Goal: Entertainment & Leisure: Consume media (video, audio)

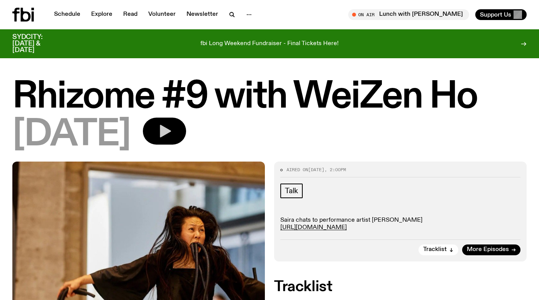
click at [171, 129] on icon "button" at bounding box center [165, 131] width 11 height 13
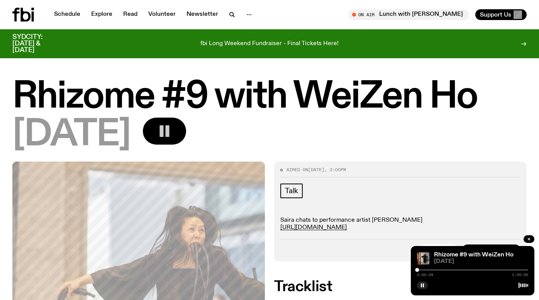
click at [363, 243] on div "Tracklist More Episodes" at bounding box center [400, 248] width 240 height 16
click at [164, 127] on rect "button" at bounding box center [162, 131] width 4 height 12
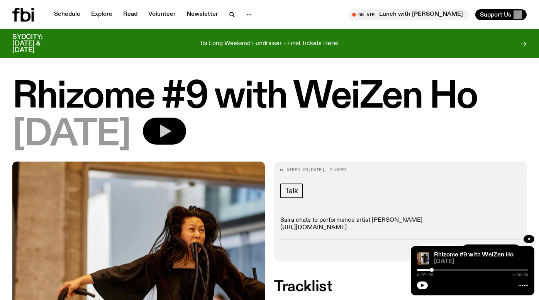
click at [171, 128] on icon "button" at bounding box center [165, 131] width 11 height 13
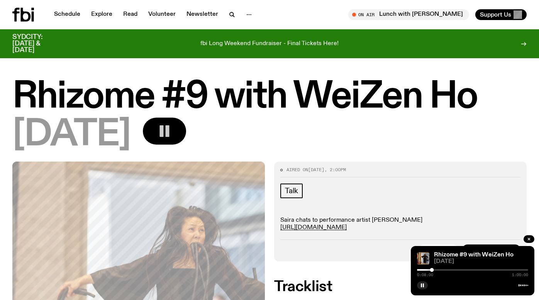
click at [259, 128] on div "[DATE]" at bounding box center [269, 135] width 514 height 35
click at [164, 128] on rect "button" at bounding box center [162, 131] width 4 height 12
